Goal: Information Seeking & Learning: Learn about a topic

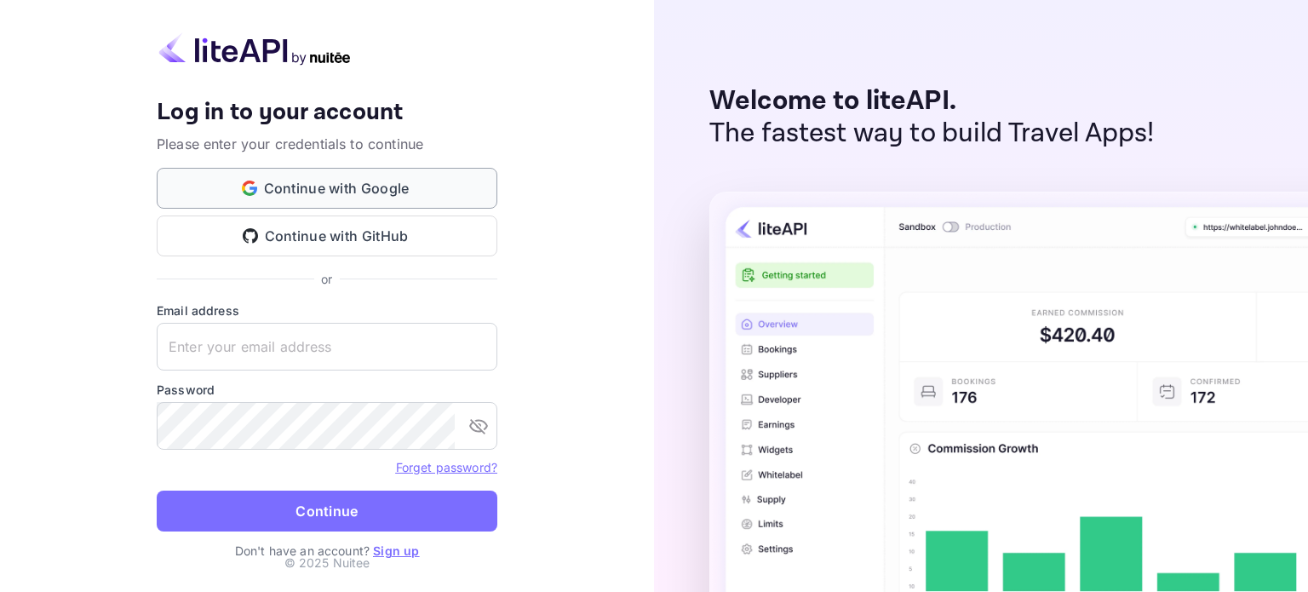
click at [427, 178] on button "Continue with Google" at bounding box center [327, 188] width 341 height 41
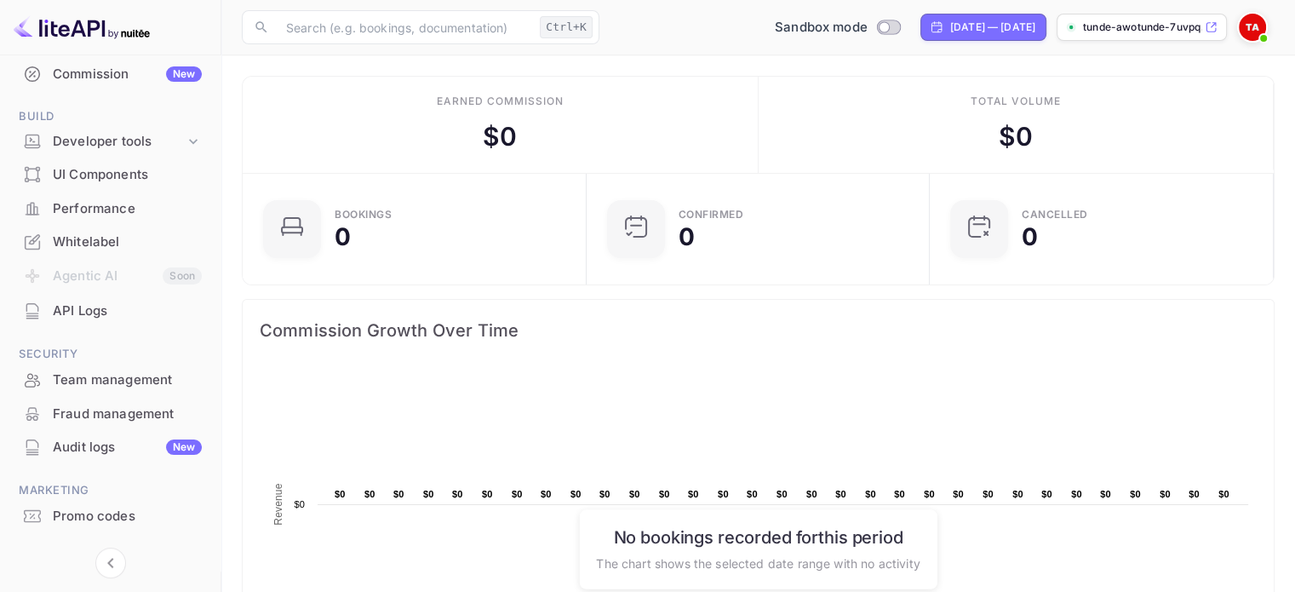
scroll to position [249, 0]
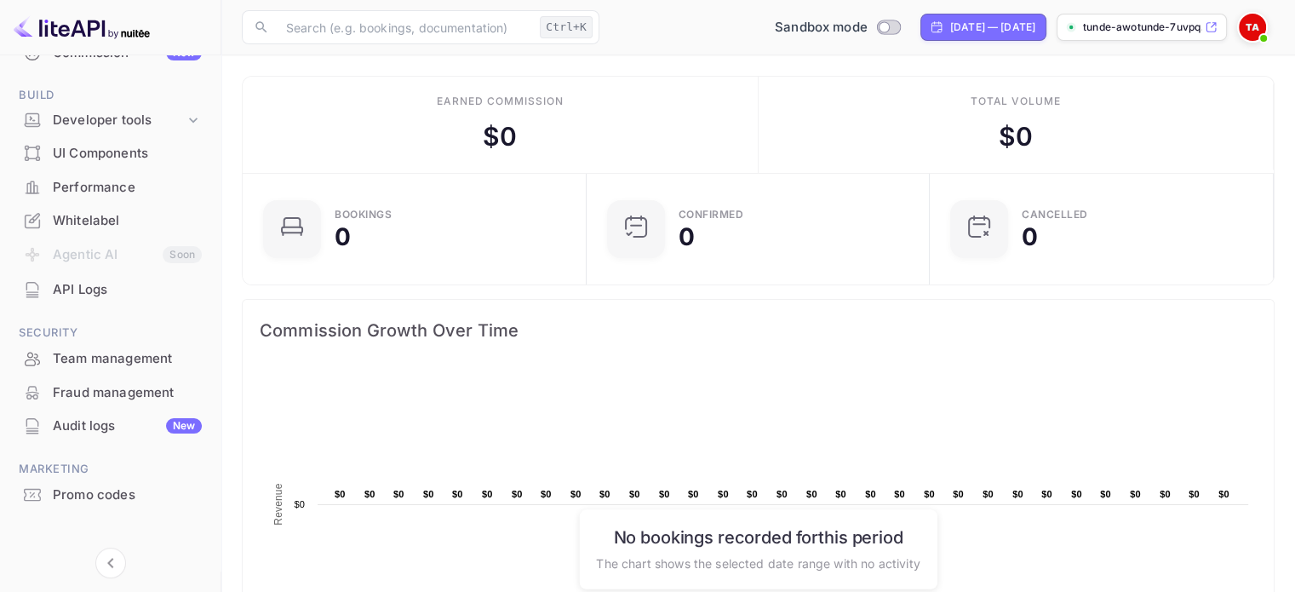
click at [1253, 36] on img at bounding box center [1252, 27] width 27 height 27
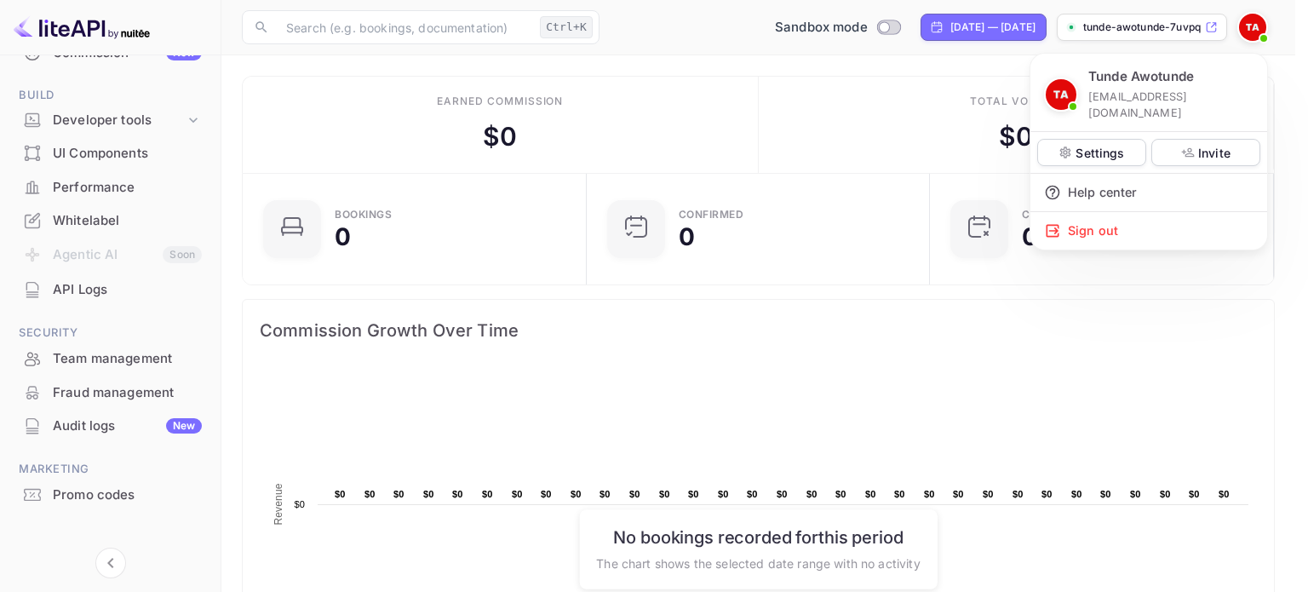
click at [118, 356] on div at bounding box center [654, 296] width 1308 height 592
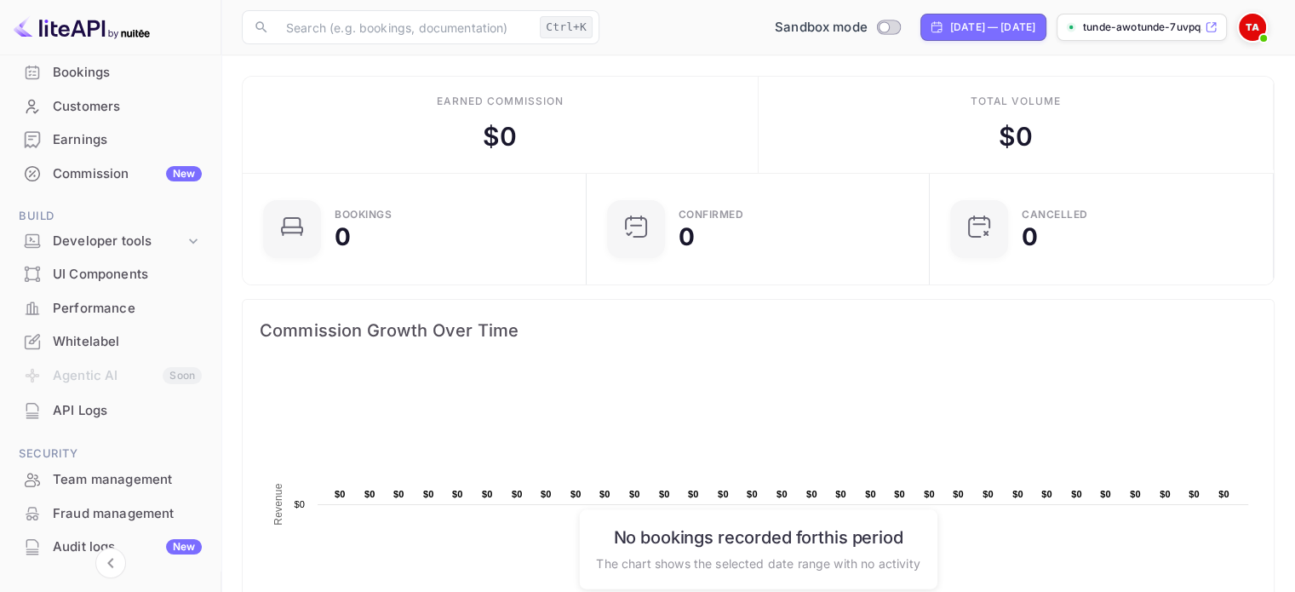
scroll to position [0, 0]
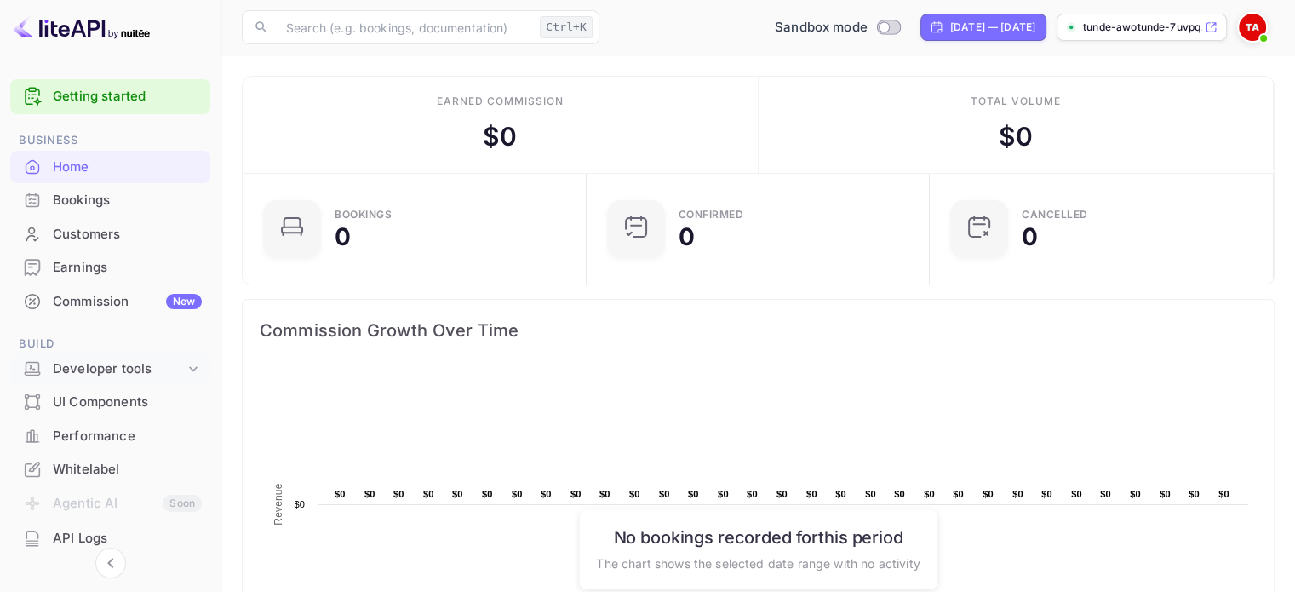
click at [138, 376] on div "Developer tools" at bounding box center [119, 369] width 132 height 20
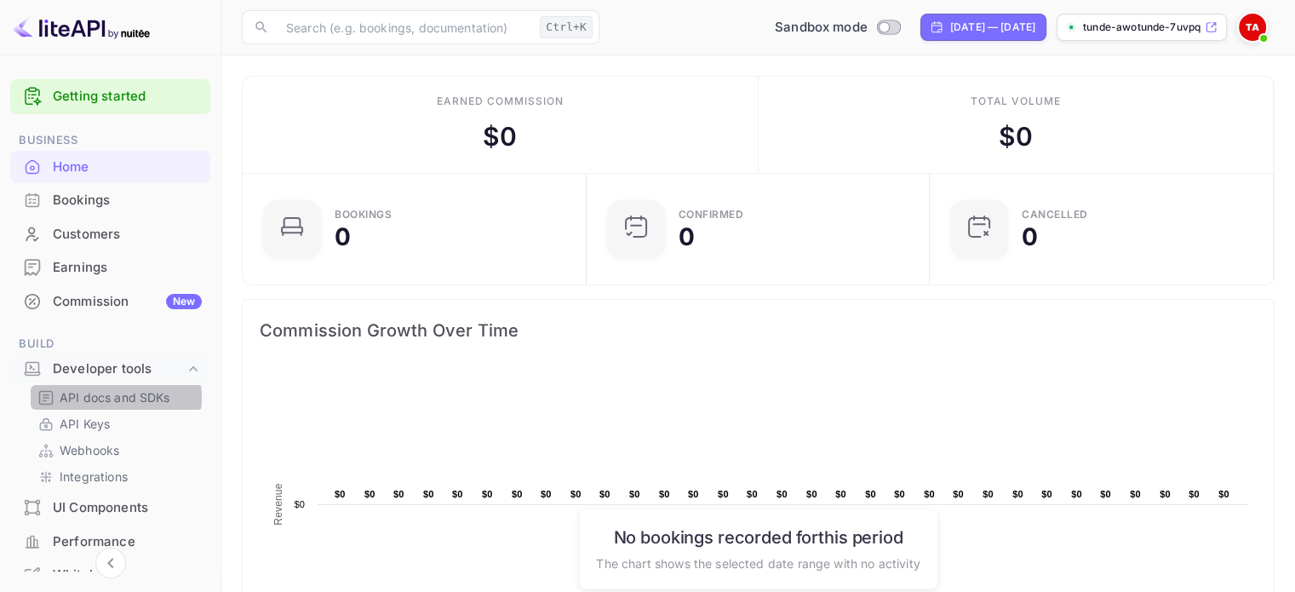
click at [100, 398] on p "API docs and SDKs" at bounding box center [115, 397] width 111 height 18
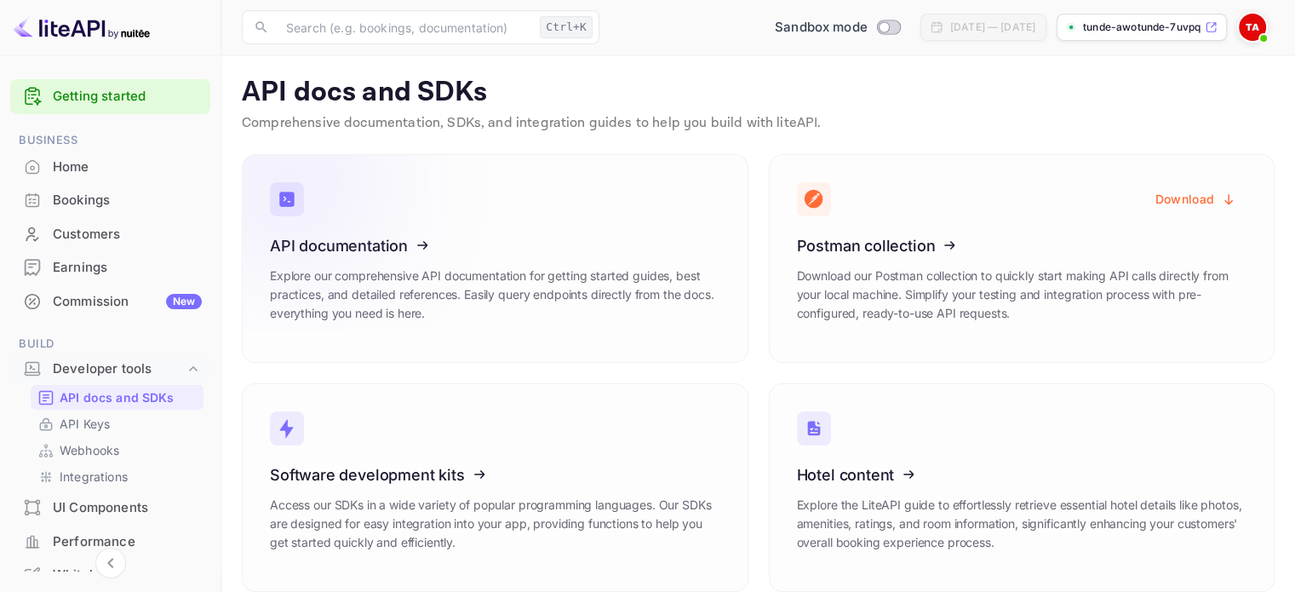
scroll to position [20, 0]
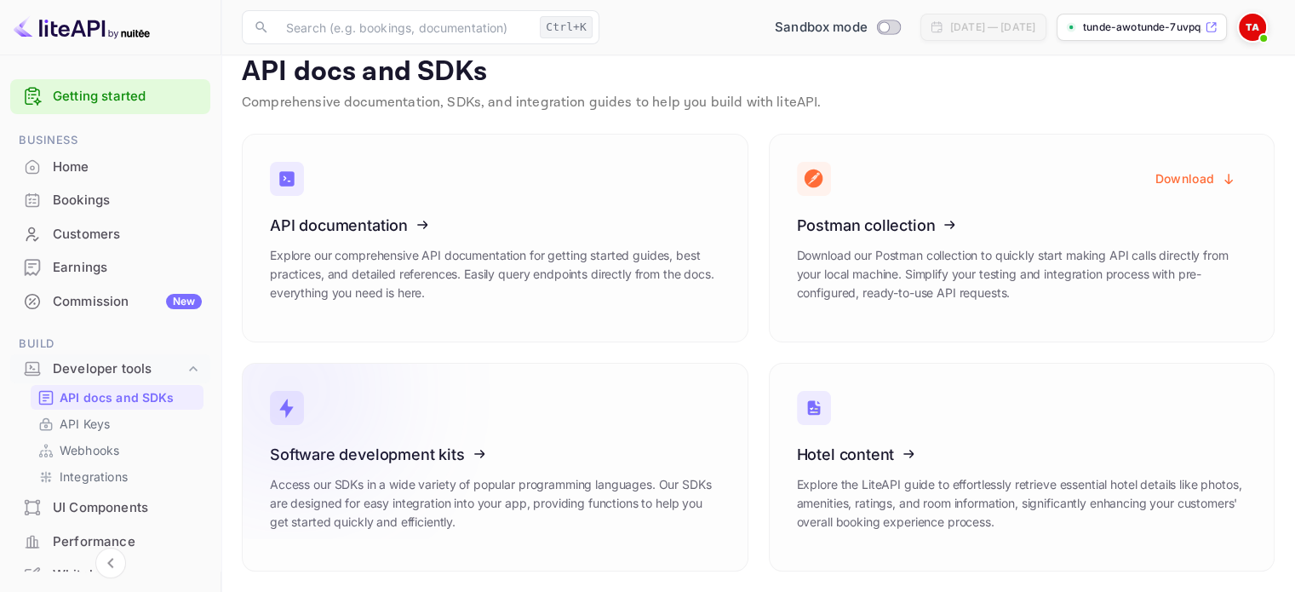
click at [473, 436] on icon at bounding box center [375, 451] width 265 height 175
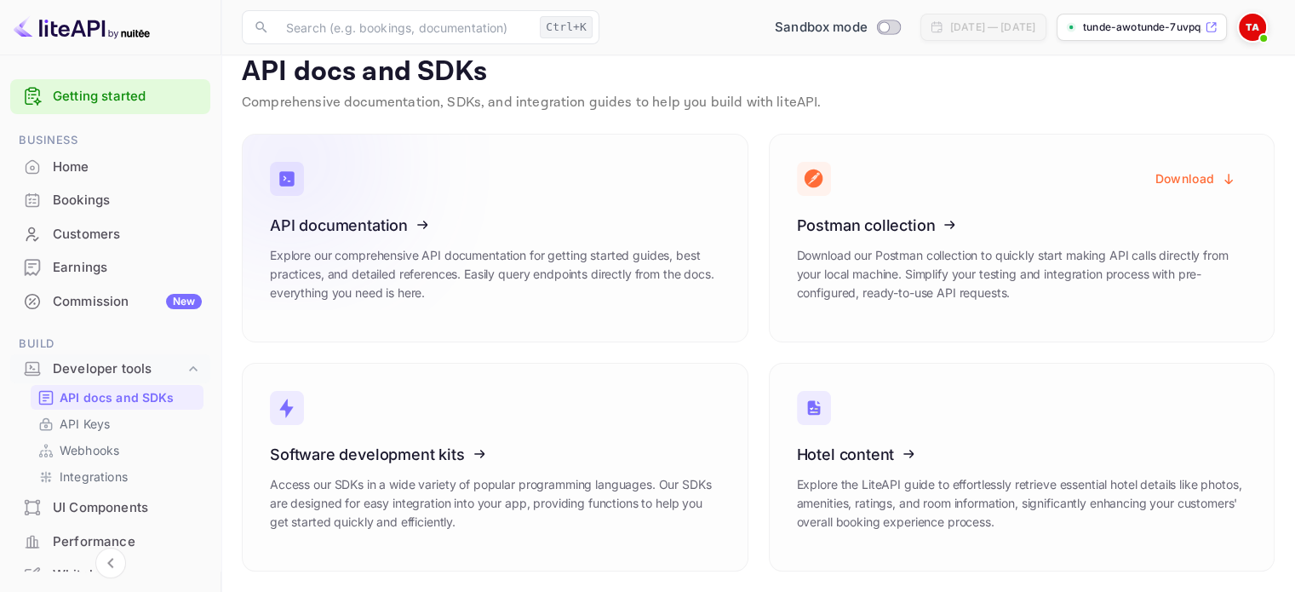
click at [445, 234] on icon at bounding box center [375, 222] width 265 height 175
